Goal: Task Accomplishment & Management: Manage account settings

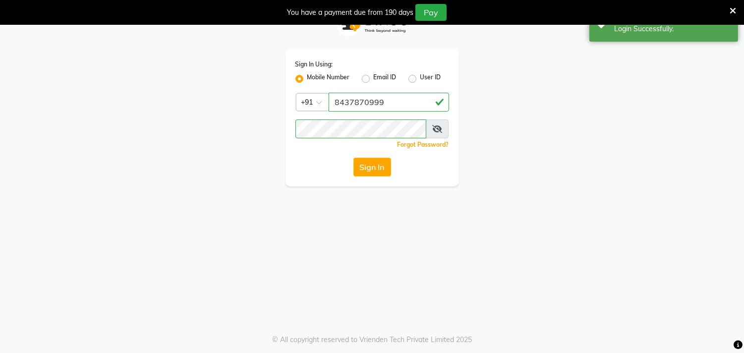
click at [735, 7] on icon at bounding box center [733, 10] width 6 height 9
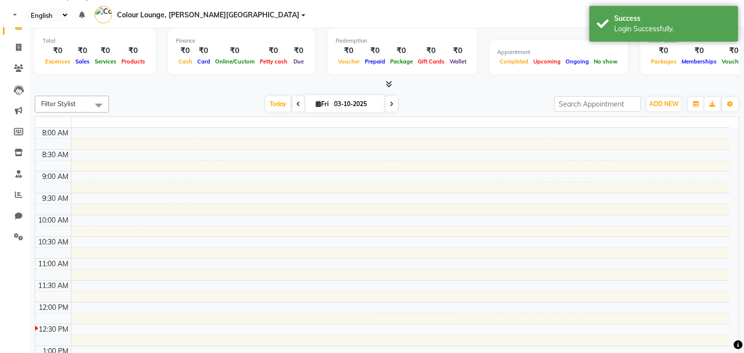
select select "en"
select select "67"
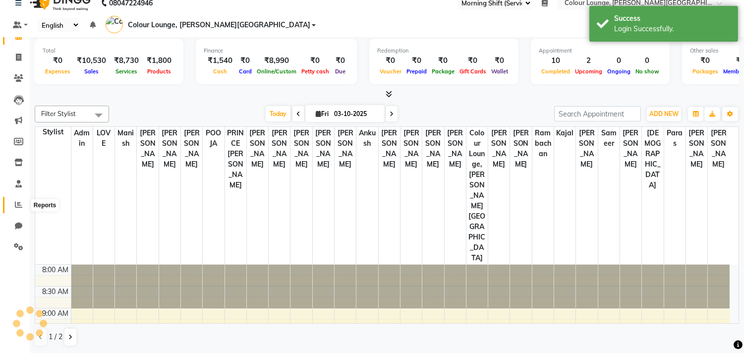
click at [16, 208] on icon at bounding box center [18, 204] width 7 height 7
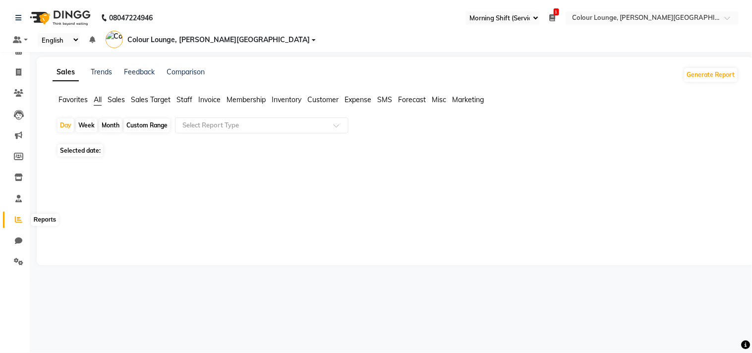
click at [76, 95] on span "Favorites" at bounding box center [72, 99] width 29 height 9
click at [115, 141] on span "03-10-2025" at bounding box center [117, 144] width 33 height 7
select select "10"
select select "2025"
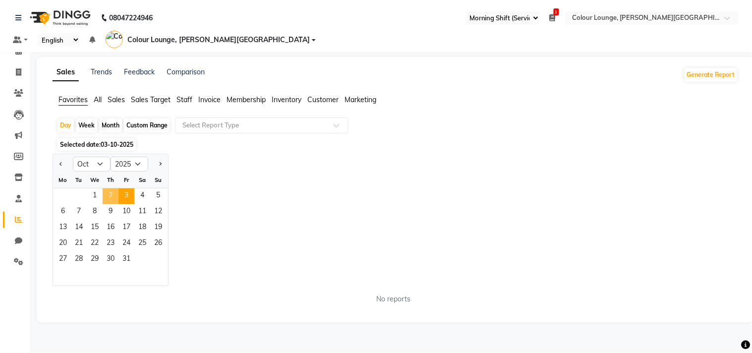
click at [111, 188] on span "2" at bounding box center [111, 196] width 16 height 16
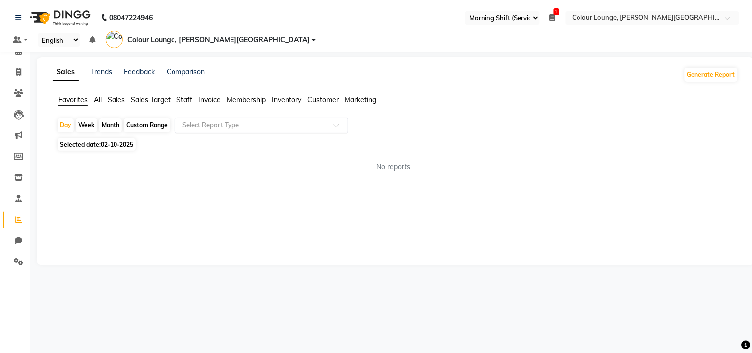
click at [197, 119] on ng-select "Select Report Type" at bounding box center [261, 125] width 173 height 16
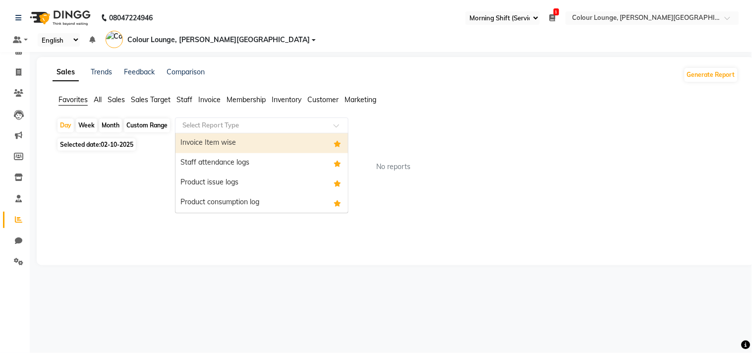
click at [197, 133] on div "Invoice Item wise" at bounding box center [261, 143] width 172 height 20
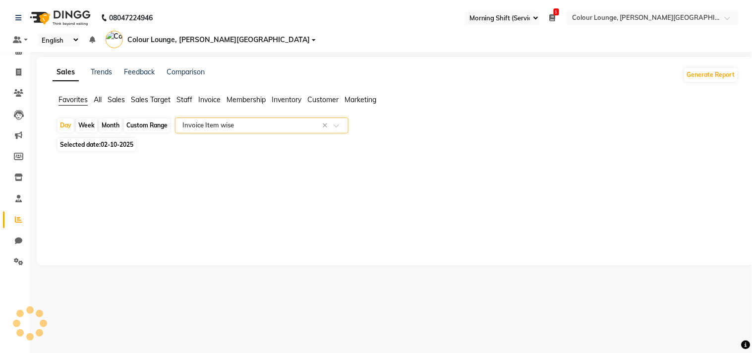
select select "full_report"
select select "csv"
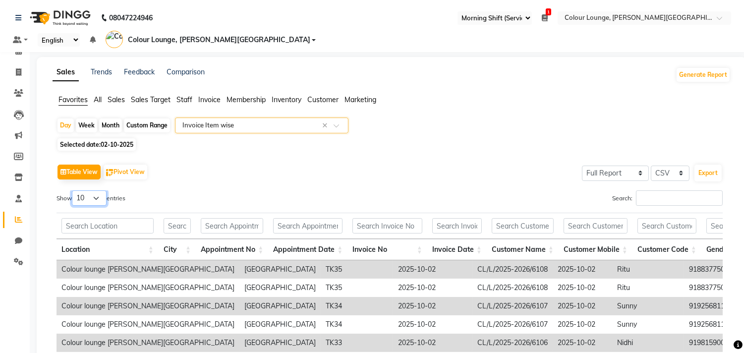
click at [98, 190] on select "10 25 50 100" at bounding box center [89, 197] width 35 height 15
click at [73, 190] on select "10 25 50 100" at bounding box center [89, 197] width 35 height 15
click at [96, 190] on select "10 25 50 100" at bounding box center [89, 197] width 35 height 15
select select "100"
click at [73, 190] on select "10 25 50 100" at bounding box center [89, 197] width 35 height 15
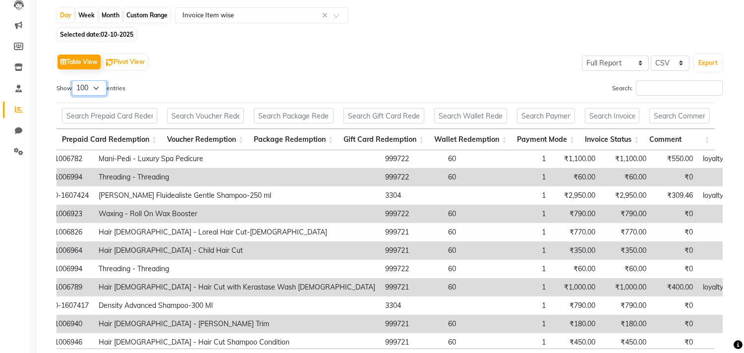
scroll to position [0, 1373]
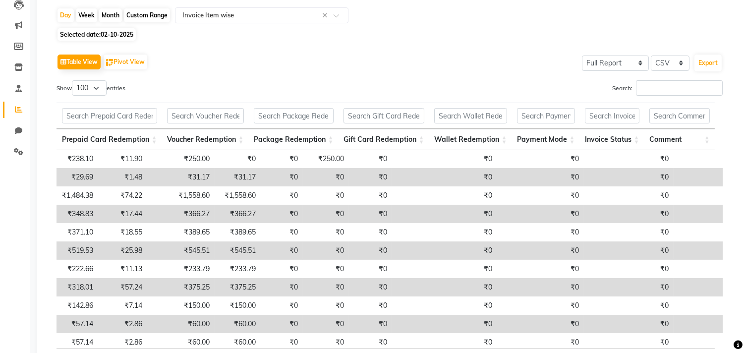
click at [454, 348] on th "₹0" at bounding box center [470, 357] width 81 height 19
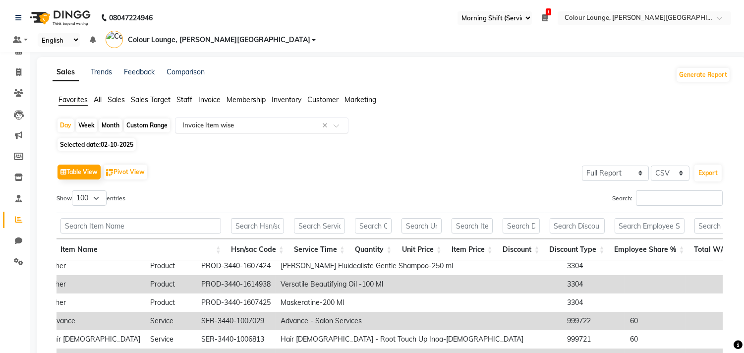
click at [251, 120] on input "text" at bounding box center [251, 125] width 143 height 10
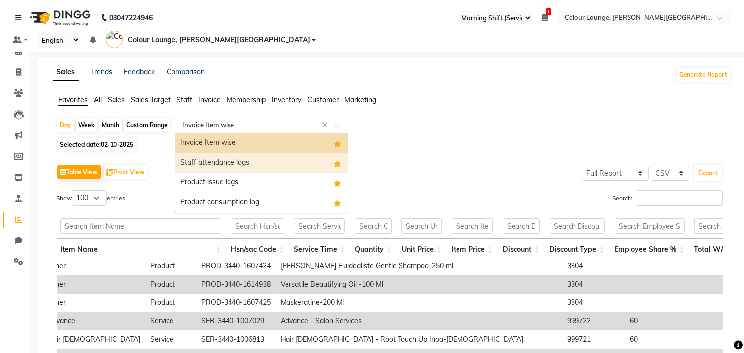
click at [241, 153] on div "Staff attendance logs" at bounding box center [261, 163] width 172 height 20
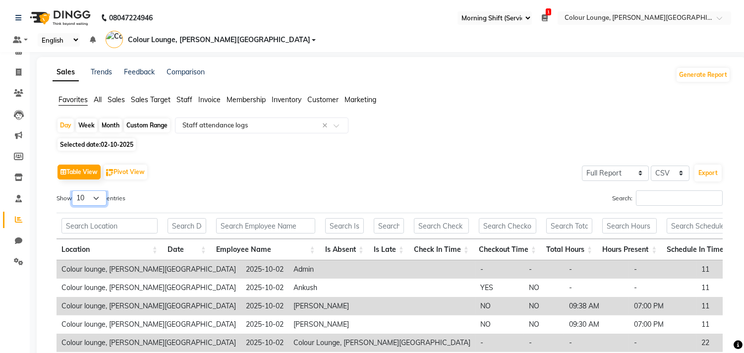
click at [93, 190] on select "10 25 50 100" at bounding box center [89, 197] width 35 height 15
select select "100"
click at [73, 190] on select "10 25 50 100" at bounding box center [89, 197] width 35 height 15
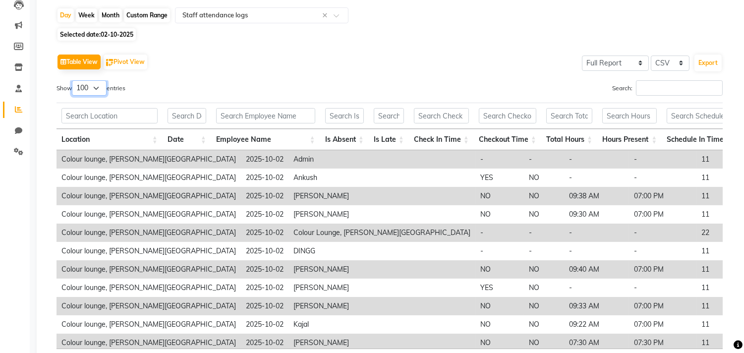
scroll to position [55, 0]
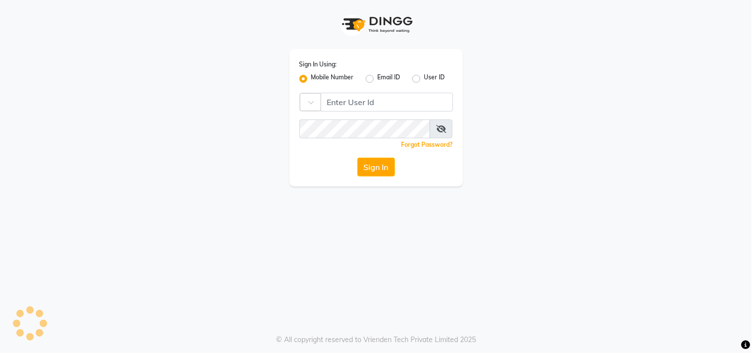
click at [244, 60] on div "Sign In Using: Mobile Number Email ID User ID Country Code × Remember me Forgot…" at bounding box center [376, 93] width 565 height 186
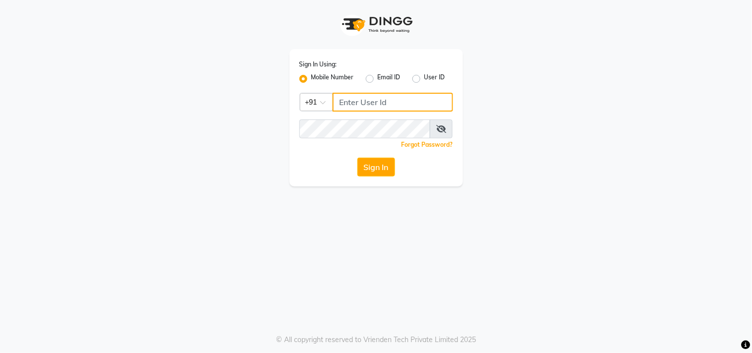
click at [354, 98] on input "Username" at bounding box center [393, 102] width 120 height 19
type input "8727809000"
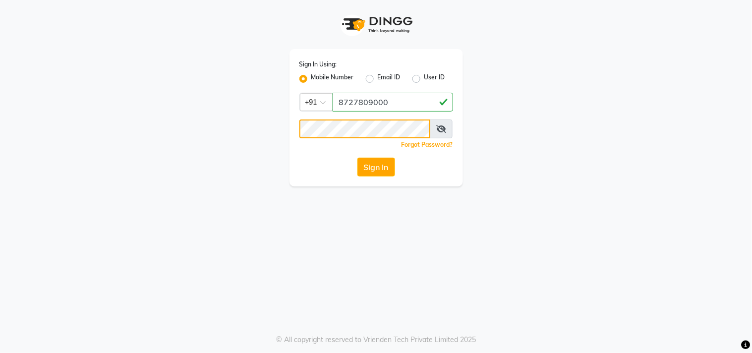
click at [357, 158] on button "Sign In" at bounding box center [376, 167] width 38 height 19
